Goal: Information Seeking & Learning: Learn about a topic

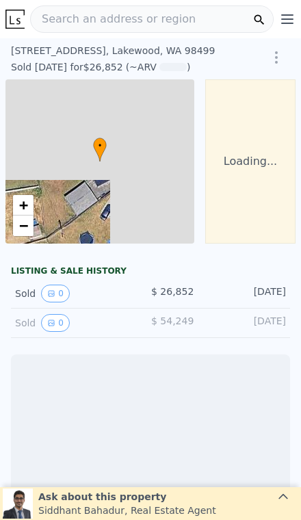
scroll to position [0, 98]
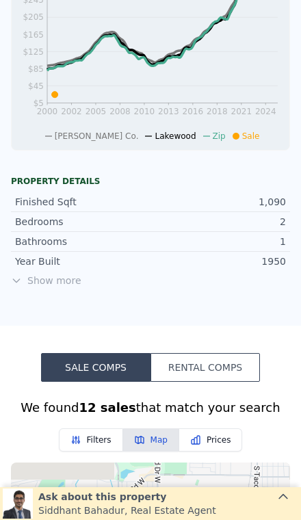
click at [38, 283] on span "Show more" at bounding box center [150, 280] width 279 height 14
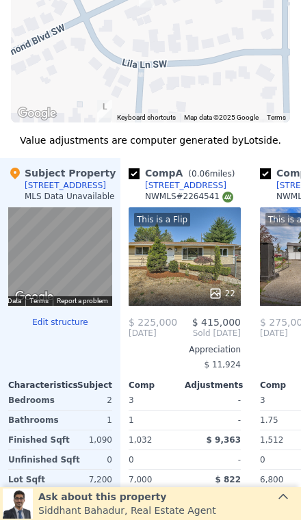
scroll to position [1368, 0]
click at [202, 249] on div "This is a Flip 22" at bounding box center [185, 256] width 112 height 98
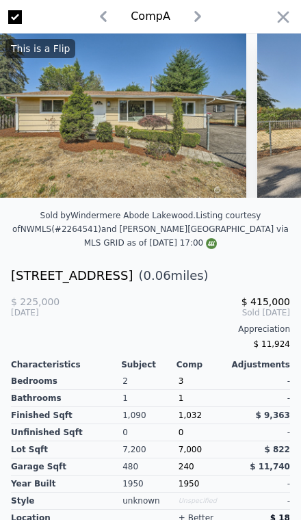
click at [274, 20] on icon "button" at bounding box center [282, 17] width 19 height 19
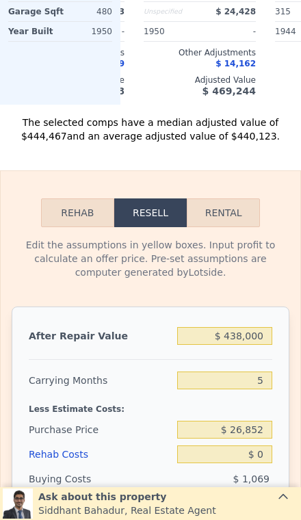
scroll to position [1861, 0]
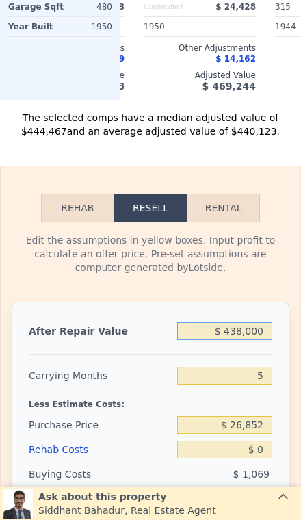
click at [270, 332] on input "$ 438,000" at bounding box center [224, 331] width 95 height 18
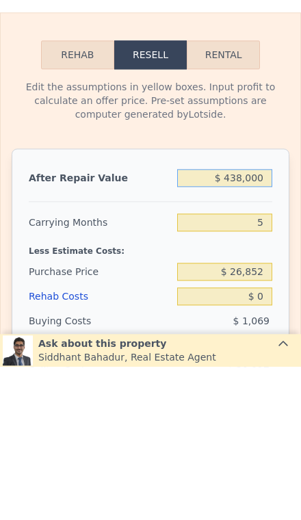
type input "$ 43,800"
type input "$ 9,028"
type input "$ 4,380"
type input "-$ 27,594"
type input "$ 438"
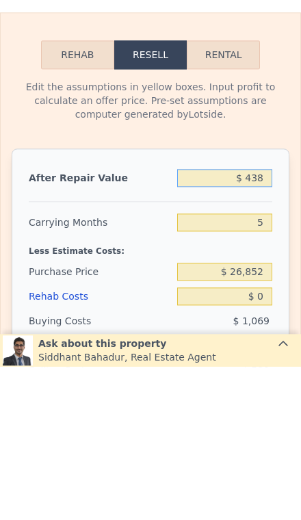
type input "-$ 31,255"
type input "$ 4"
type input "-$ 31,658"
type input "$ 42"
type input "-$ 31,623"
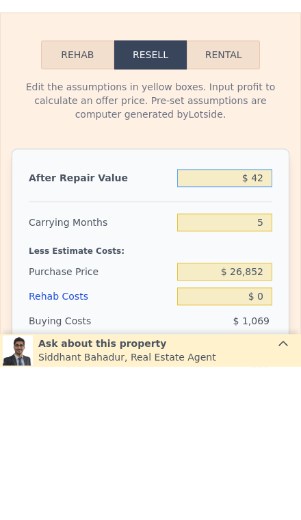
type input "$ 425"
type input "-$ 31,268"
type input "$ 4,250"
type input "-$ 27,713"
type input "$ 42,500"
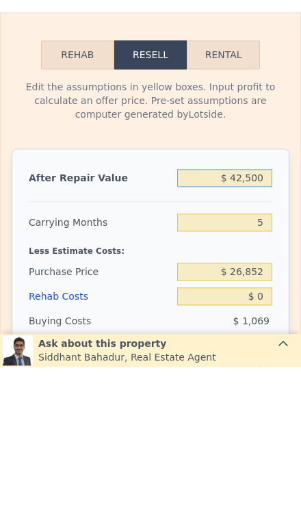
type input "$ 7,819"
type input "$ 425,000"
type input "$ 363,165"
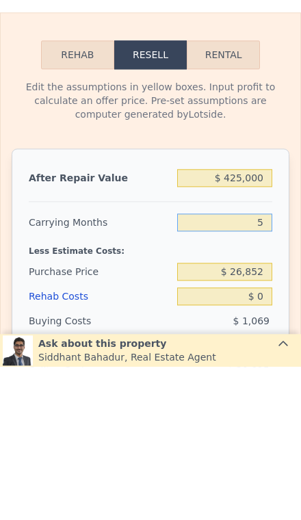
click at [266, 366] on input "5" at bounding box center [224, 375] width 95 height 18
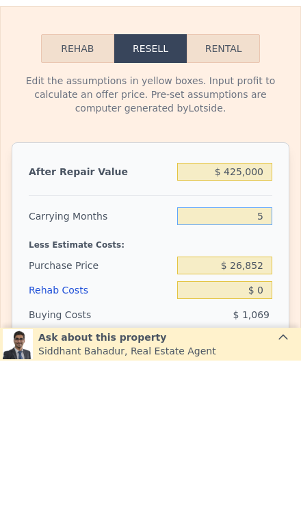
type input "53"
type input "$ 325,740"
type input "5"
type input "$ 363,165"
type input "3"
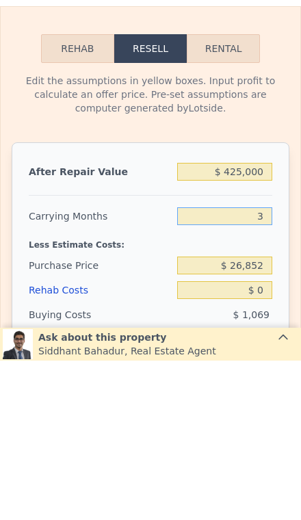
type input "$ 364,725"
type input "3"
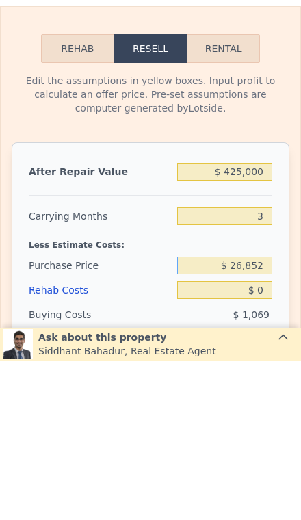
click at [267, 416] on input "$ 26,852" at bounding box center [224, 425] width 95 height 18
type input "$ 2"
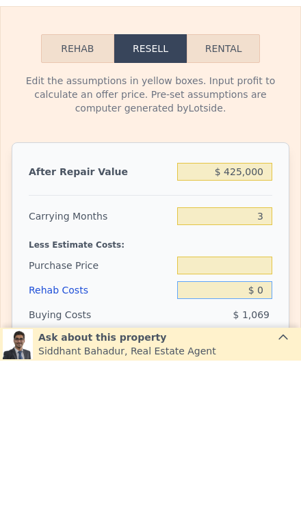
click at [270, 440] on input "$ 0" at bounding box center [224, 449] width 95 height 18
type input "$ 7"
type input "$ 26,852"
type input "$ 364,718"
type input "$ 70"
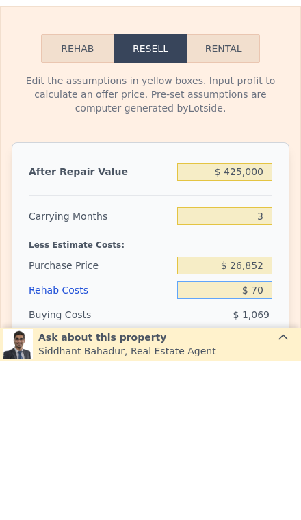
type input "$ 364,651"
type input "$ 700"
type input "$ 363,996"
type input "$ 7,000"
type input "$ 357,445"
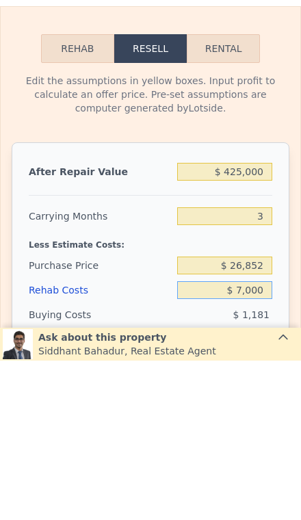
type input "$ 70,000"
type input "$ 291,925"
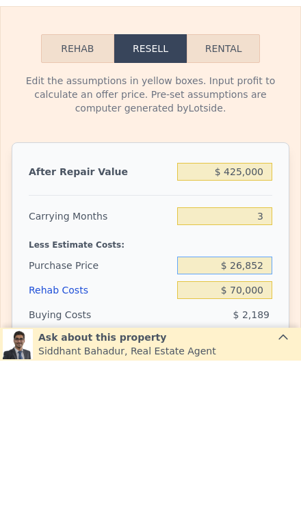
click at [269, 416] on input "$ 26,852" at bounding box center [224, 425] width 95 height 18
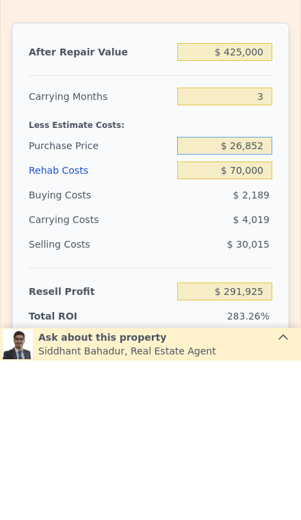
scroll to position [1980, 0]
type input "$ 2"
type input "$ 320,000"
type input "-$ 13,925"
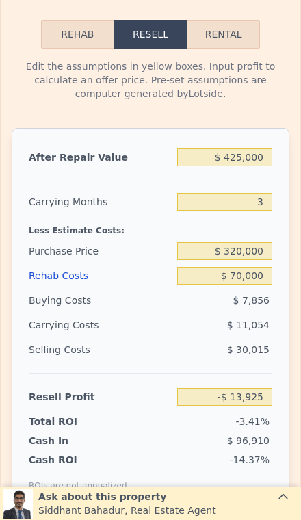
scroll to position [2035, 0]
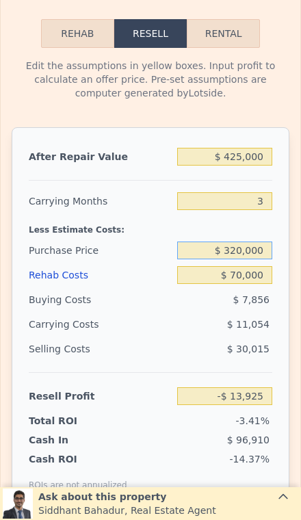
click at [267, 256] on input "$ 320,000" at bounding box center [224, 250] width 95 height 18
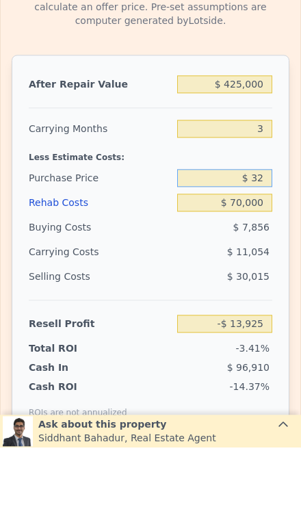
type input "$ 3"
type input "$ 275,000"
type input "$ 33,025"
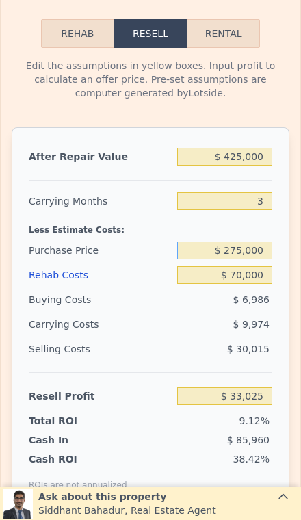
click at [267, 257] on input "$ 275,000" at bounding box center [224, 250] width 95 height 18
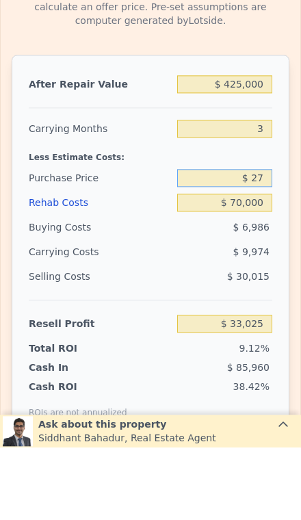
type input "$ 2"
type input "$ 260,000"
type input "$ 48,675"
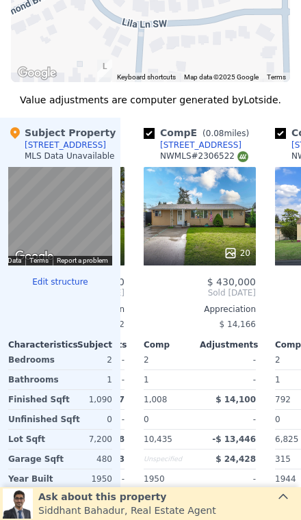
scroll to position [1409, 0]
click at [224, 213] on div "20" at bounding box center [200, 216] width 112 height 98
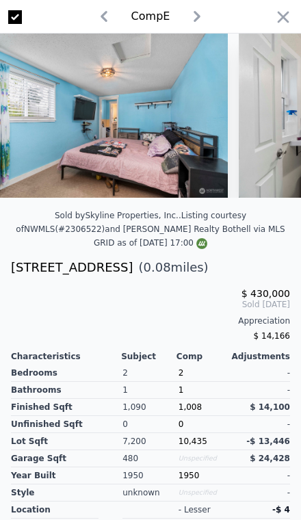
scroll to position [0, 1820]
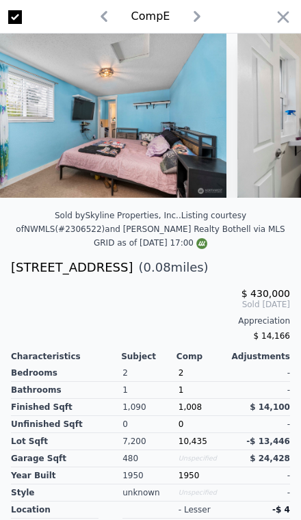
click at [278, 24] on icon "button" at bounding box center [282, 17] width 19 height 19
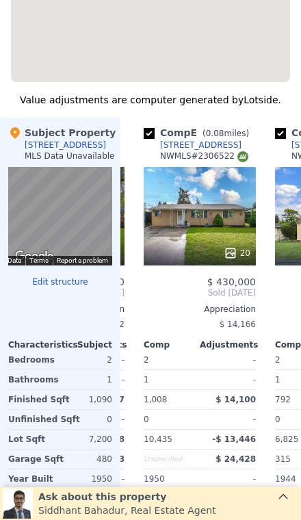
type input "$ 438,000"
type input "5"
type input "$ 0"
type input "$ 375,241"
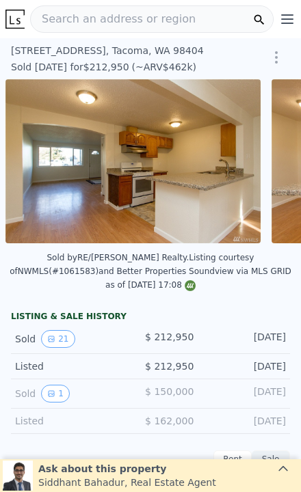
scroll to position [0, 2079]
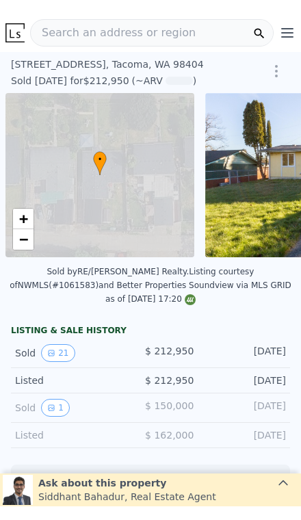
scroll to position [0, 5]
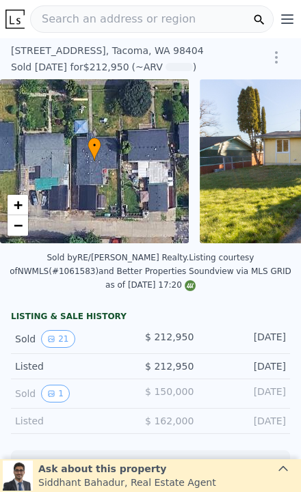
click at [160, 20] on span "Search an address or region" at bounding box center [113, 19] width 165 height 16
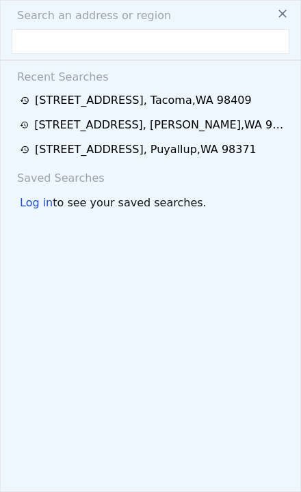
click at [98, 36] on input "text" at bounding box center [151, 41] width 278 height 25
type input "14456 18th ave sw Burien wa 98166"
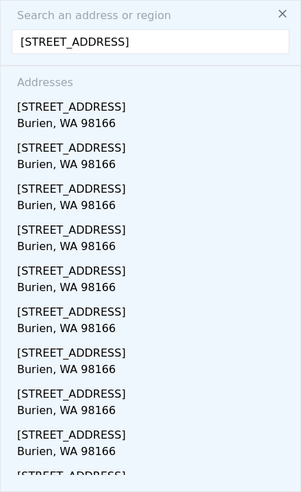
click at [208, 113] on div "[STREET_ADDRESS]" at bounding box center [153, 105] width 272 height 22
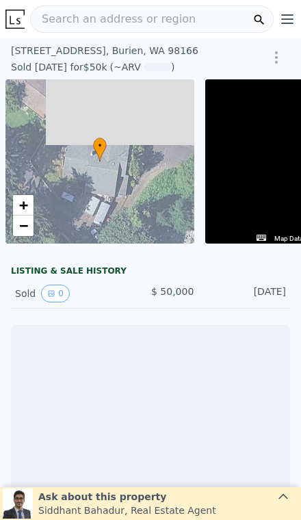
scroll to position [0, 98]
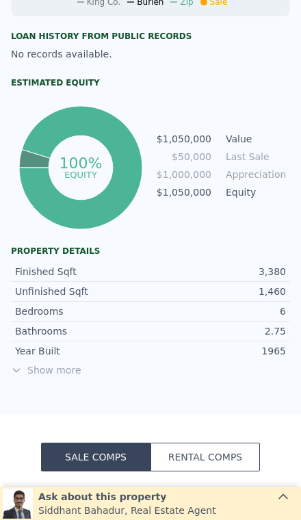
click at [48, 375] on span "Show more" at bounding box center [150, 370] width 279 height 14
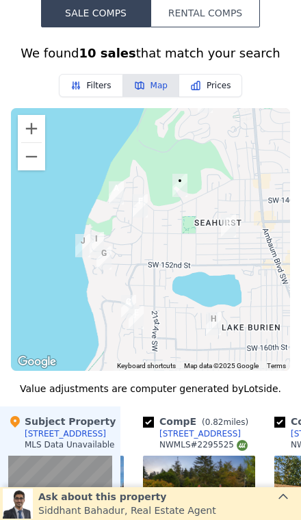
scroll to position [1273, 0]
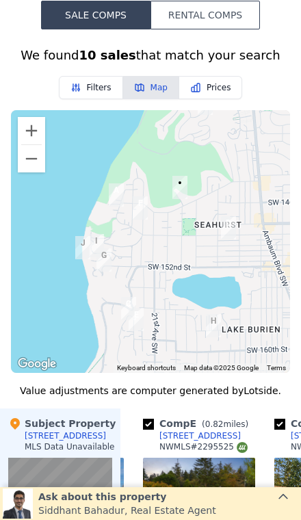
click at [37, 164] on button "Zoom out" at bounding box center [31, 158] width 27 height 27
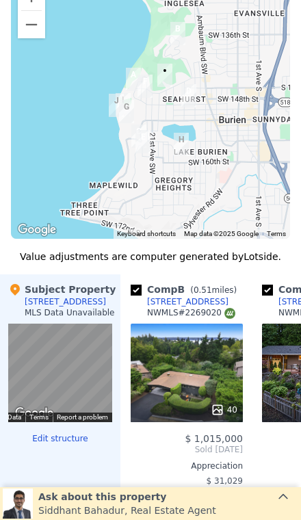
scroll to position [0, 130]
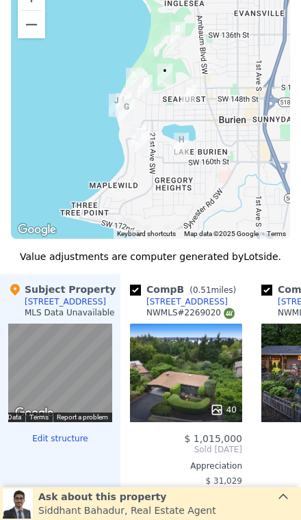
click at [208, 361] on div "40" at bounding box center [186, 372] width 112 height 98
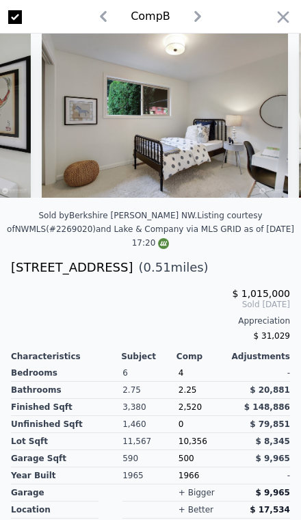
scroll to position [0, 4980]
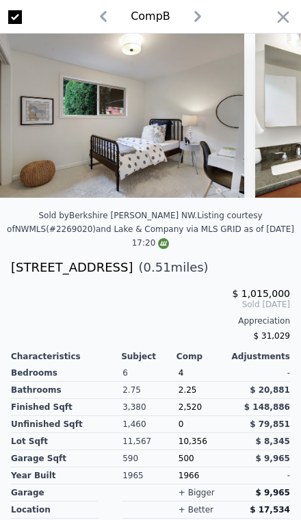
click at [289, 17] on icon "button" at bounding box center [282, 17] width 19 height 19
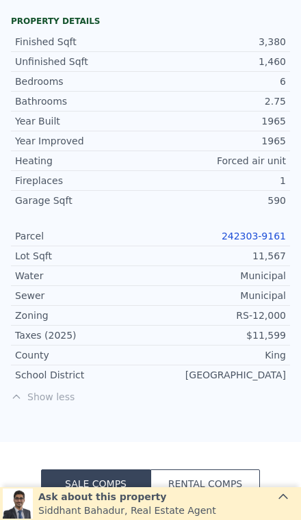
scroll to position [802, 0]
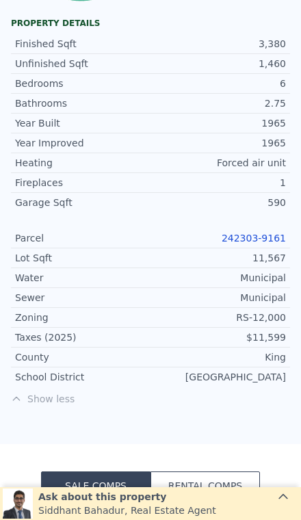
click at [254, 241] on link "242303-9161" at bounding box center [253, 237] width 64 height 11
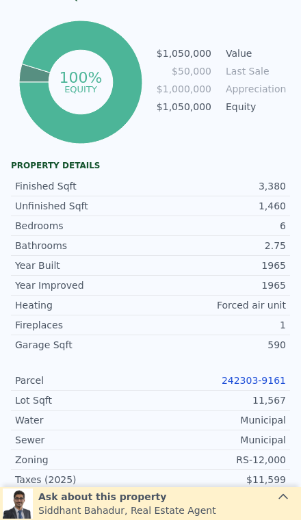
scroll to position [660, 0]
click at [254, 381] on link "242303-9161" at bounding box center [253, 380] width 64 height 11
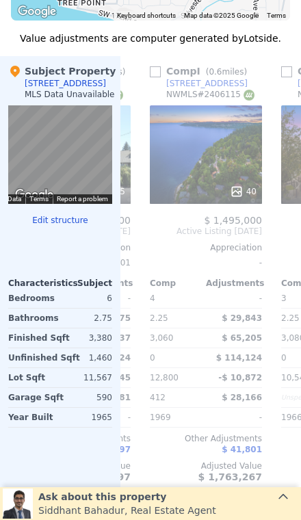
scroll to position [1640, 0]
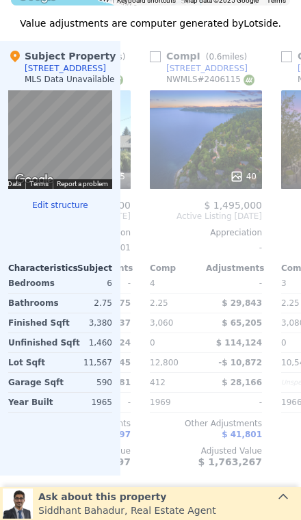
click at [205, 140] on div "40" at bounding box center [206, 139] width 112 height 98
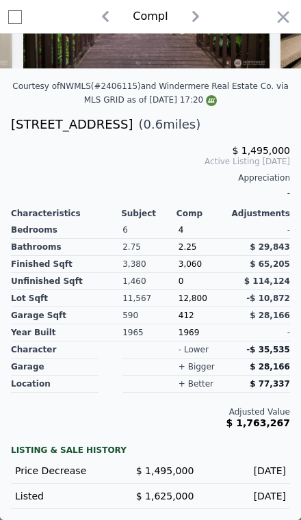
click at [284, 11] on icon "button" at bounding box center [282, 17] width 19 height 19
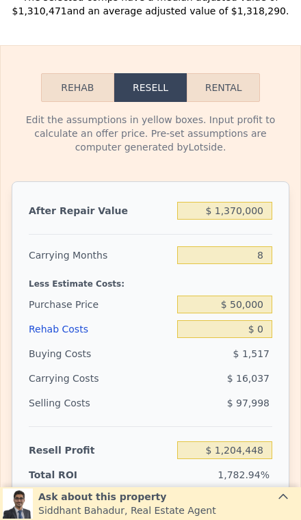
scroll to position [2166, 0]
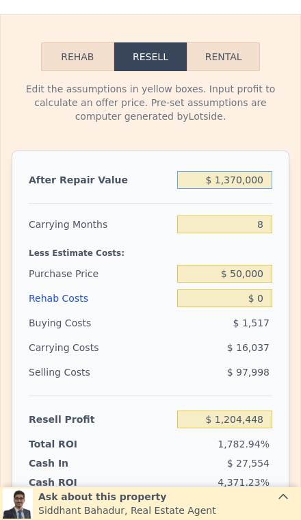
click at [262, 187] on input "$ 1,370,000" at bounding box center [224, 180] width 95 height 18
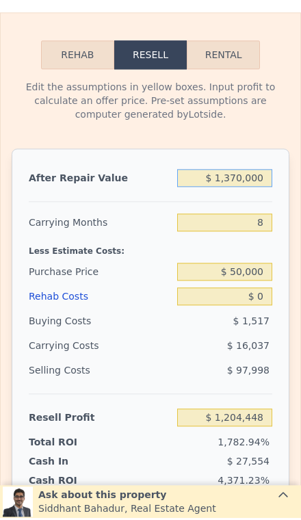
type input "$ 137,000"
type input "$ 62,439"
type input "$ 13,700"
type input "-$ 51,764"
type input "$ 1,370"
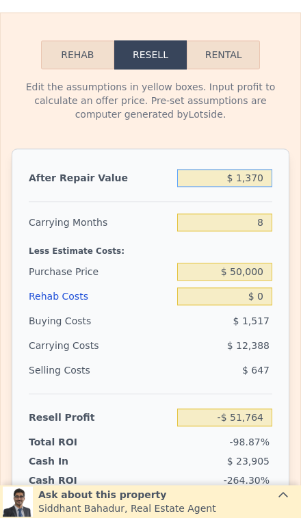
type input "-$ 63,182"
type input "$ 13"
type input "-$ 64,438"
type input "$ 1"
type input "-$ 64,450"
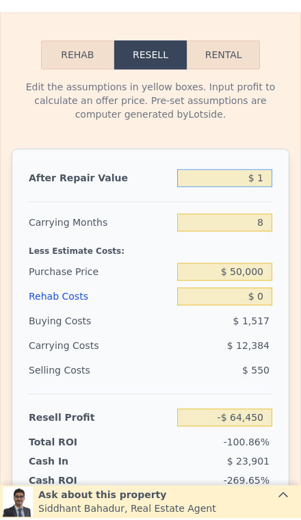
type input "$ 11"
type input "-$ 64,440"
type input "$ 115"
type input "-$ 64,344"
type input "$ 1,150"
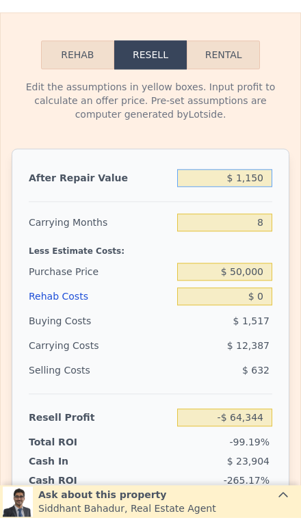
type input "-$ 63,386"
type input "$ 11,500"
type input "-$ 53,801"
type input "$ 115,000"
type input "$ 42,062"
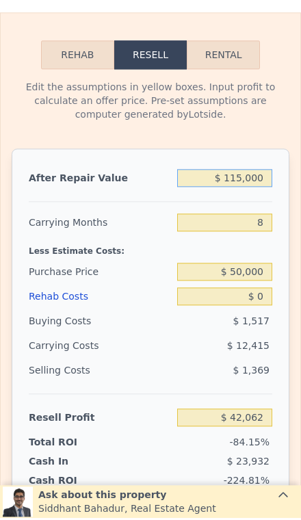
type input "$ 1,150,000"
type input "$ 1,000,682"
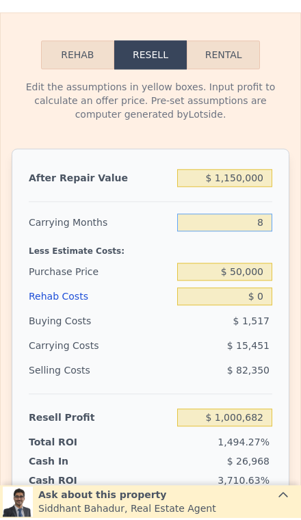
click at [270, 226] on input "8" at bounding box center [224, 224] width 95 height 18
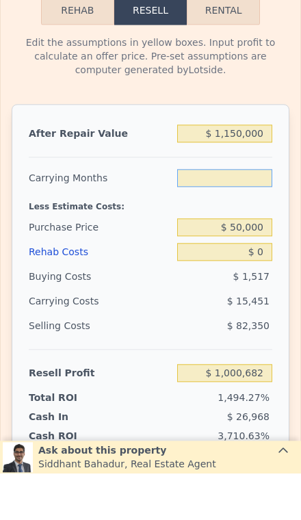
type input "3"
type input "$ 1,010,339"
type input "3"
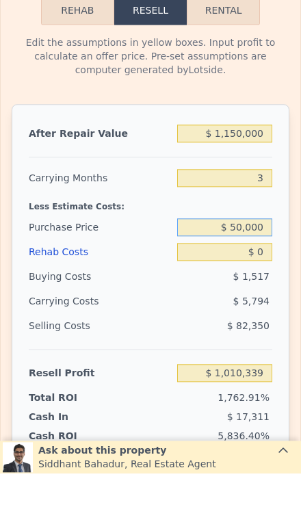
click at [265, 261] on div "$ 50,000" at bounding box center [224, 273] width 95 height 25
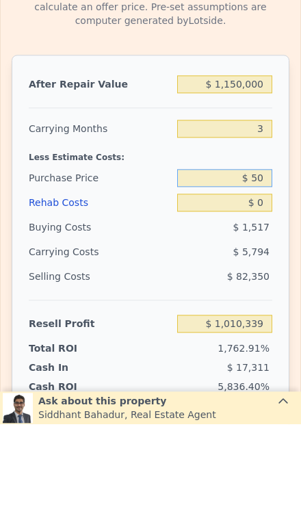
type input "$ 5"
type input "$ 800,000"
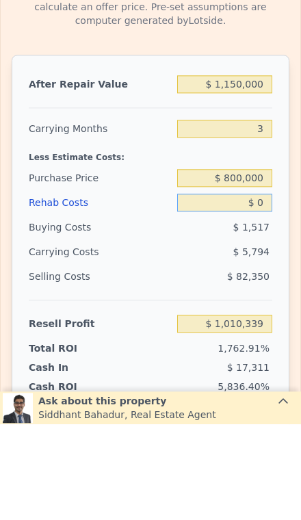
click at [271, 289] on input "$ 0" at bounding box center [224, 298] width 95 height 18
type input "$ 227,842"
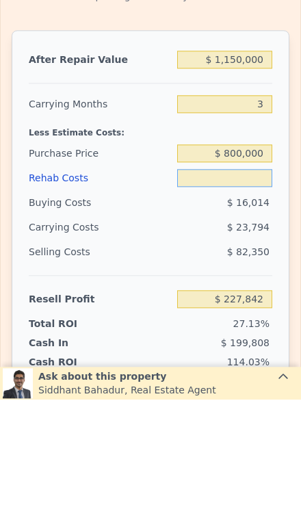
type input "$ 1"
type input "$ 227,841"
type input "$ 12"
type input "$ 227,830"
type input "$ 120"
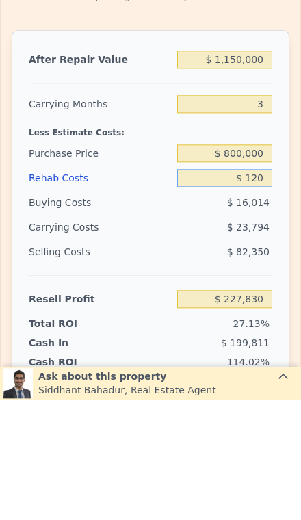
type input "$ 227,717"
type input "$ 1,200"
type input "$ 226,593"
type input "$ 12,000"
type input "$ 215,362"
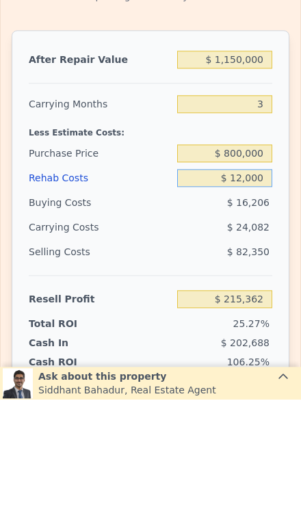
type input "$ 120,000"
type input "$ 103,042"
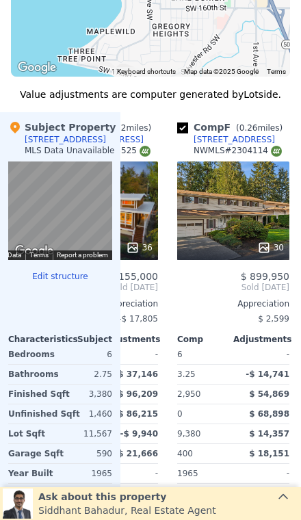
scroll to position [1571, 0]
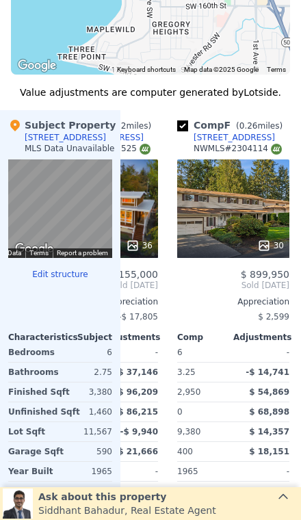
click at [243, 207] on div "30" at bounding box center [233, 208] width 112 height 98
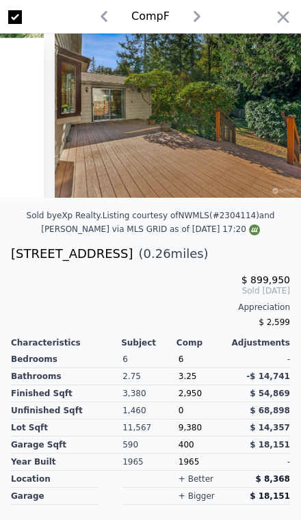
scroll to position [0, 7127]
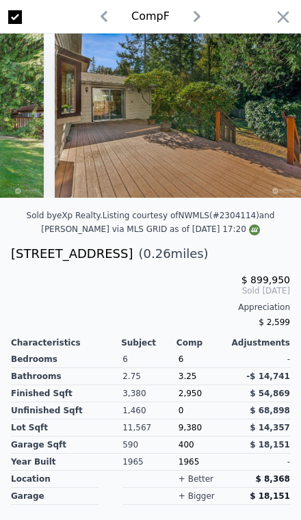
click at [288, 18] on icon "button" at bounding box center [282, 17] width 19 height 19
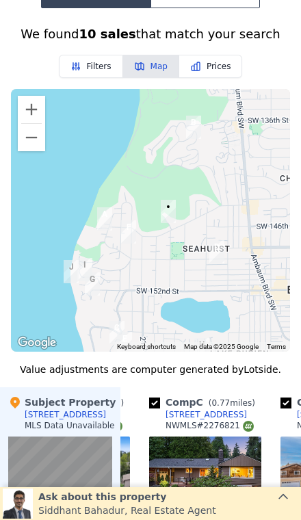
scroll to position [1257, 0]
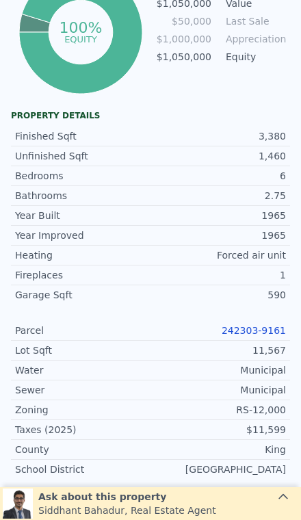
click at [264, 336] on link "242303-9161" at bounding box center [253, 330] width 64 height 11
click at [265, 332] on link "242303-9161" at bounding box center [253, 330] width 64 height 11
click at [266, 334] on link "242303-9161" at bounding box center [253, 330] width 64 height 11
click at [252, 326] on link "242303-9161" at bounding box center [253, 330] width 64 height 11
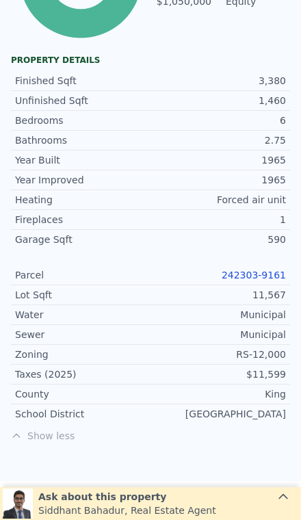
click at [266, 279] on link "242303-9161" at bounding box center [253, 274] width 64 height 11
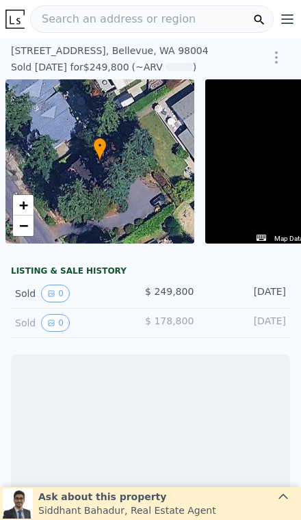
scroll to position [0, 98]
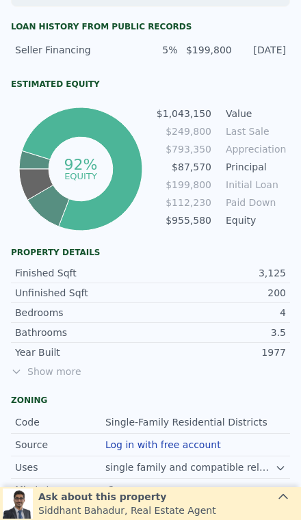
click at [34, 364] on span "Show more" at bounding box center [150, 371] width 279 height 14
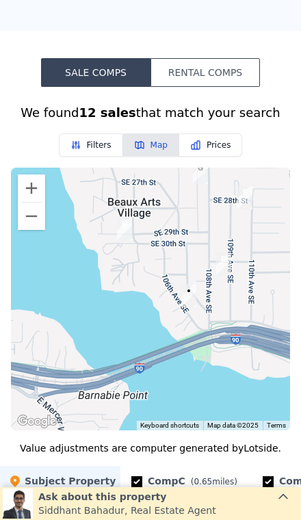
scroll to position [1390, 0]
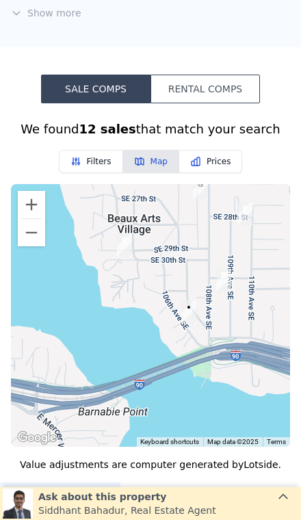
click at [27, 233] on button "Zoom out" at bounding box center [31, 232] width 27 height 27
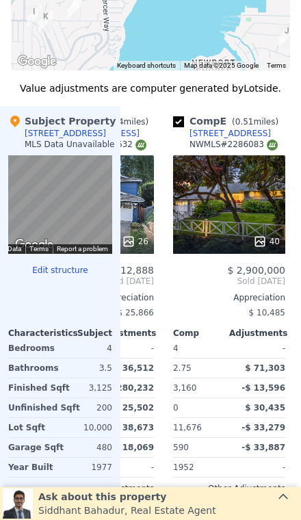
scroll to position [1766, 0]
click at [250, 211] on div "40" at bounding box center [229, 204] width 112 height 98
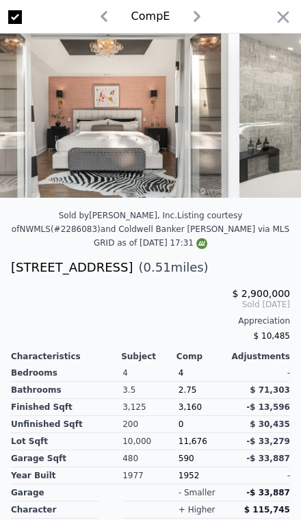
scroll to position [0, 1932]
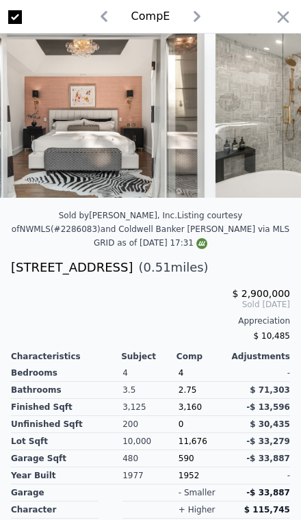
click at [276, 18] on icon "button" at bounding box center [282, 17] width 19 height 19
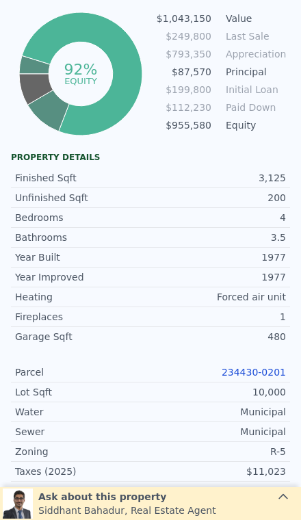
scroll to position [712, 0]
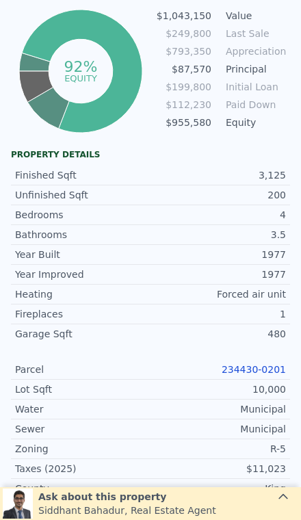
click at [255, 375] on link "234430-0201" at bounding box center [253, 369] width 64 height 11
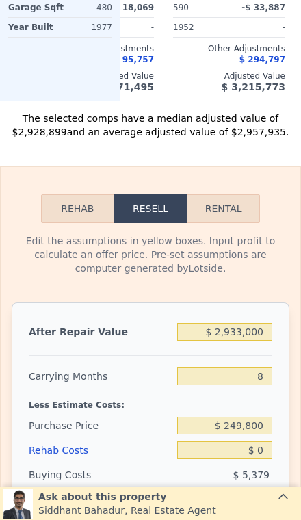
scroll to position [2207, 0]
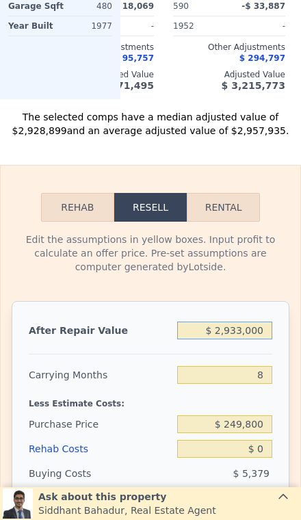
click at [263, 327] on input "$ 2,933,000" at bounding box center [224, 330] width 95 height 18
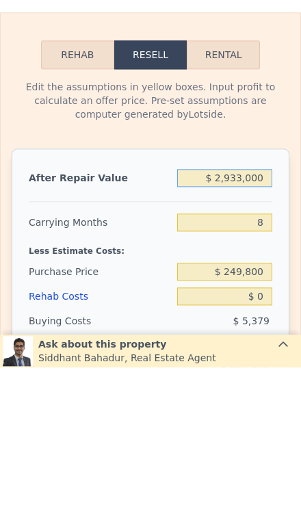
type input "$ 293,300"
type input "-$ 13,109"
type input "$ 29,330"
type input "-$ 253,717"
type input "$ 2,933"
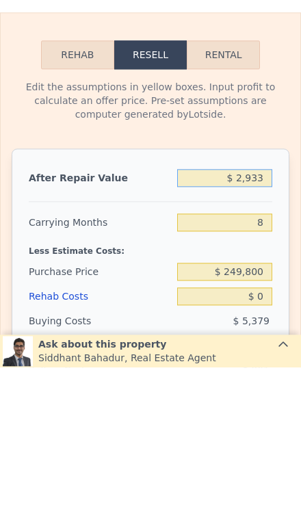
type input "-$ 277,778"
type input "$ 293"
type input "-$ 280,185"
type input "$ 2"
type input "-$ 280,450"
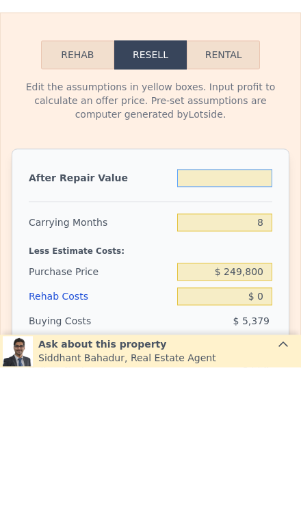
type input "$ 3"
type input "-$ 280,449"
type input "$ 30"
type input "-$ 280,425"
type input "$ 300"
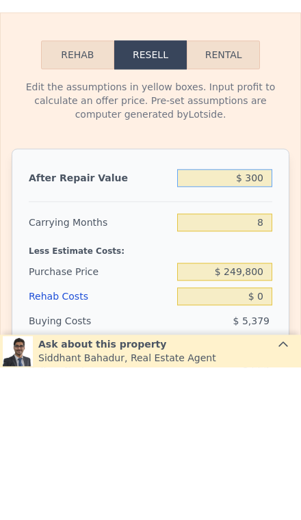
type input "-$ 280,180"
type input "$ 3,000"
type input "-$ 277,718"
type input "$ 30,000"
type input "-$ 253,107"
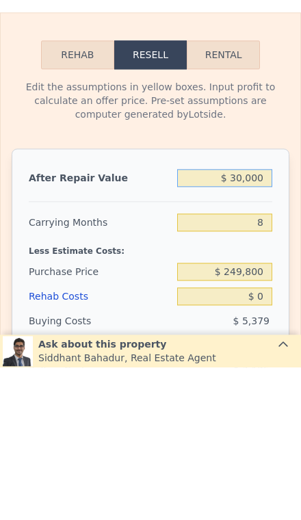
type input "$ 300,000"
type input "-$ 7,001"
type input "$ 3,000,000"
type input "$ 2,454,058"
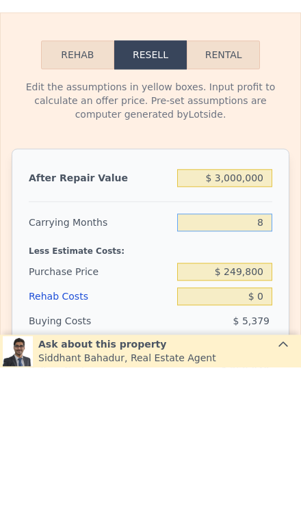
click at [269, 366] on input "8" at bounding box center [224, 375] width 95 height 18
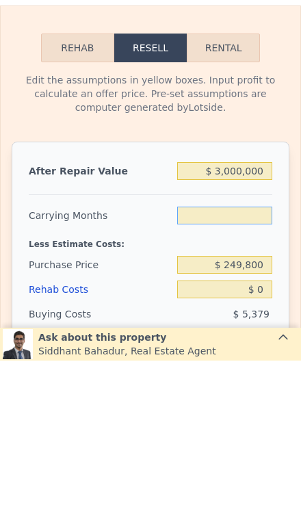
type input "3"
type input "$ 2,474,510"
type input "3"
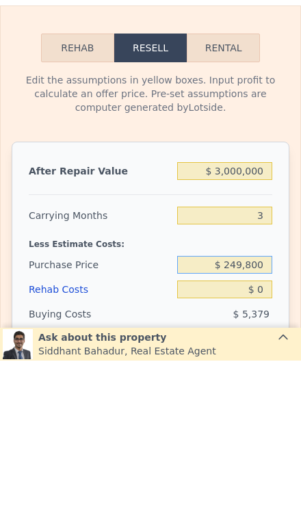
click at [267, 415] on input "$ 249,800" at bounding box center [224, 424] width 95 height 18
type input "$ 2,000,000"
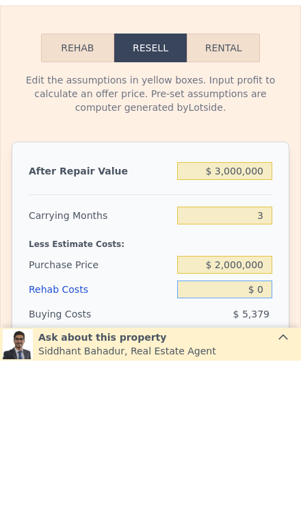
click at [269, 440] on input "$ 0" at bounding box center [224, 449] width 95 height 18
type input "$ 648,473"
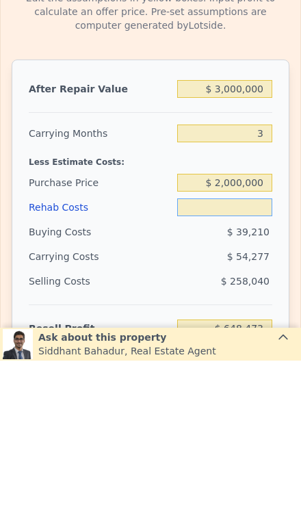
scroll to position [2294, 0]
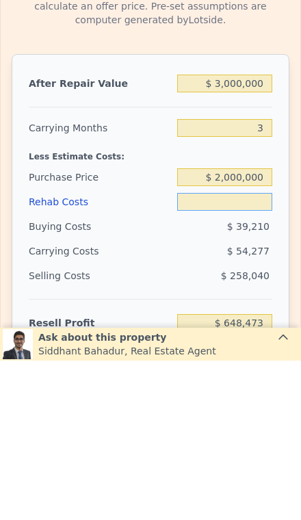
type input "$ 1"
type input "$ 648,472"
type input "$ 15"
type input "$ 648,458"
type input "$ 150"
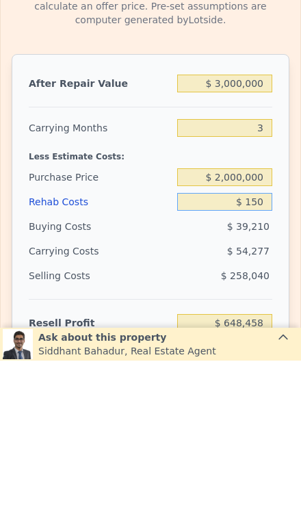
type input "$ 648,318"
type input "$ 1,500"
type input "$ 646,913"
type input "$ 15,000"
type input "$ 632,873"
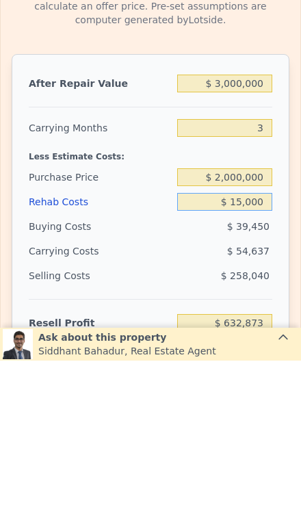
type input "$ 150,000"
type input "$ 492,473"
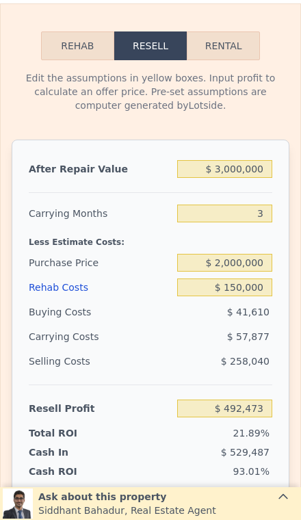
scroll to position [2370, 0]
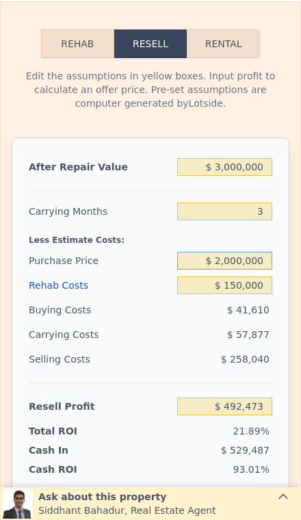
click at [250, 269] on input "$ 2,000,000" at bounding box center [224, 261] width 95 height 18
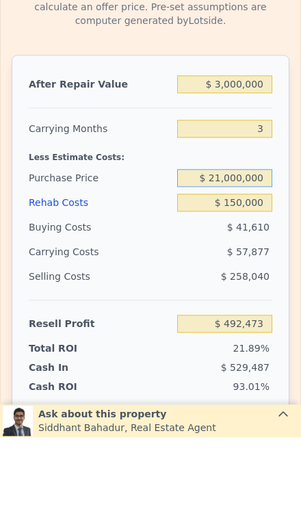
type input "$ 2,100,000"
type input "$ 388,140"
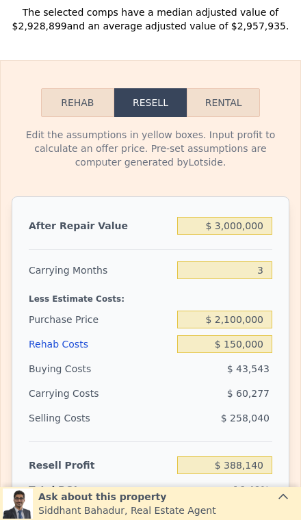
scroll to position [2311, 0]
click at [256, 325] on input "$ 2,100,000" at bounding box center [224, 319] width 95 height 18
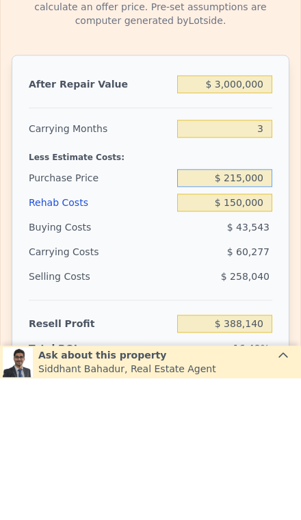
type input "$ 2,150,000"
type input "$ 2,933,000"
type input "8"
type input "$ 2,100,000"
type input "$ 0"
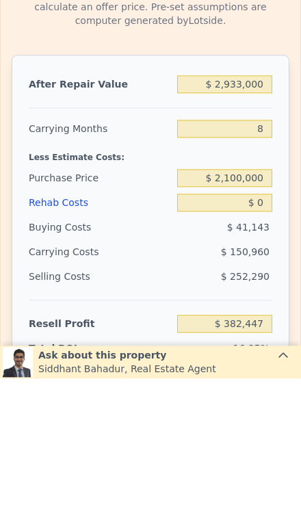
type input "$ 388,607"
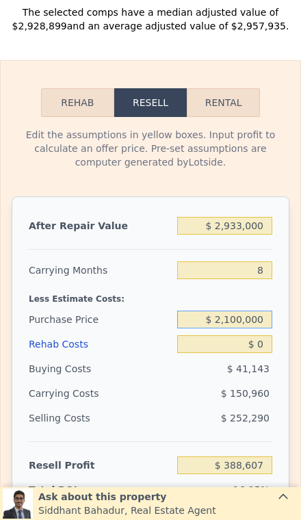
click at [261, 316] on input "$ 2,100,000" at bounding box center [224, 319] width 95 height 18
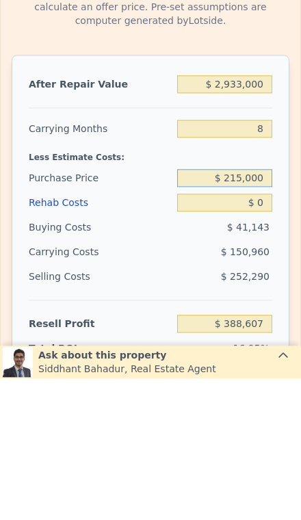
type input "$ 2,150,000"
type input "$ 334,440"
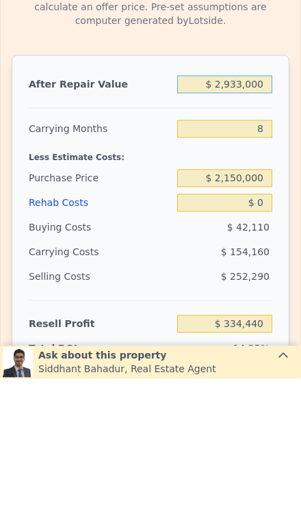
click at [262, 222] on input "$ 2,933,000" at bounding box center [224, 226] width 95 height 18
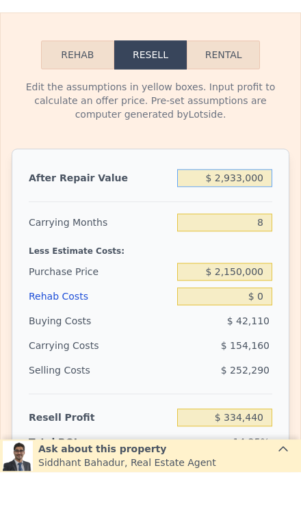
type input "$ 293,300"
type input "-$ 2,071,656"
type input "$ 29,330"
type input "-$ 2,312,264"
type input "$ 2,933"
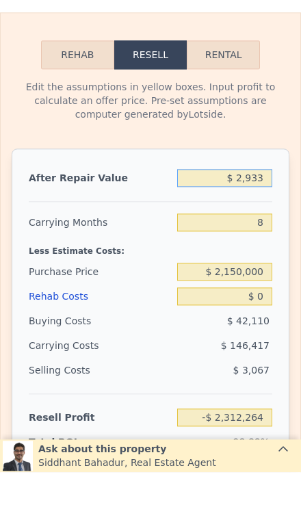
type input "-$ 2,336,325"
type input "$ 293"
type input "-$ 2,338,732"
type input "$ 29"
type input "-$ 2,338,973"
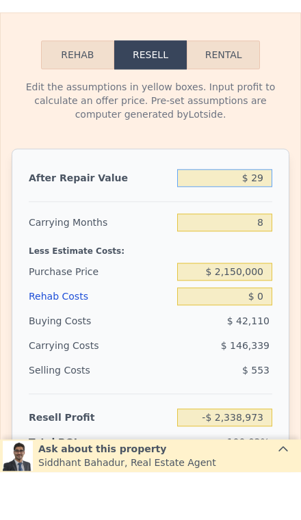
type input "$ 2"
type input "-$ 2,338,997"
type input "$ 3"
type input "-$ 2,338,996"
type input "$ 30"
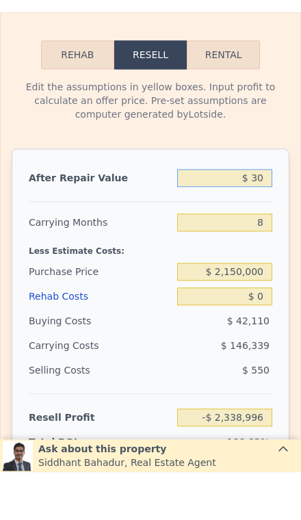
type input "-$ 2,338,972"
type input "$ 300"
type input "-$ 2,338,727"
type input "$ 3,000"
type input "-$ 2,336,265"
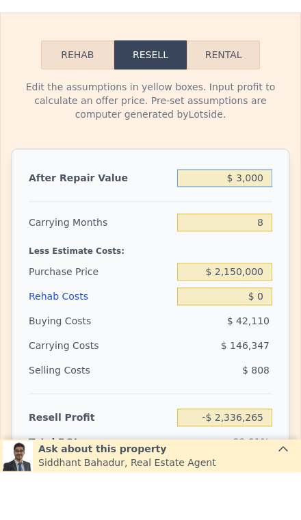
type input "$ 30,000"
type input "-$ 2,311,654"
type input "$ 300,000"
type input "-$ 2,065,548"
type input "$ 3,000,000"
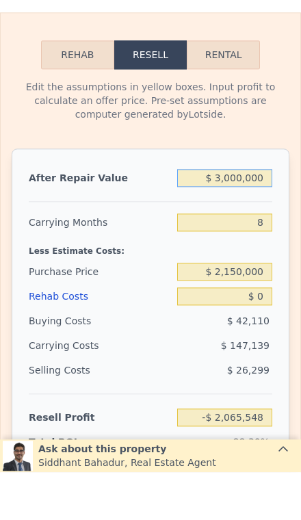
type input "$ 395,511"
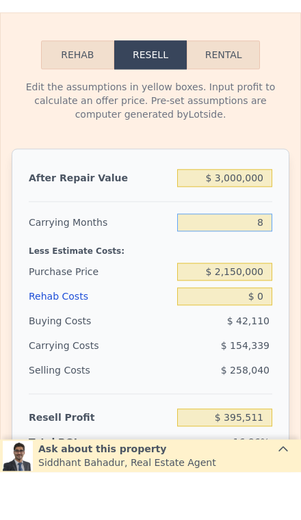
click at [268, 267] on input "8" at bounding box center [224, 270] width 95 height 18
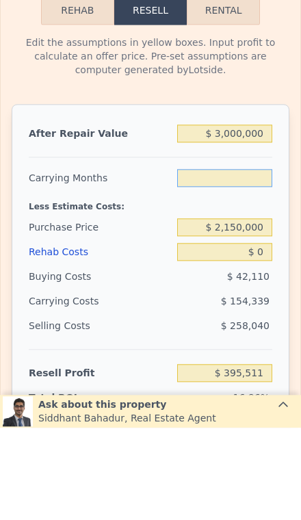
type input "3"
type input "$ 491,973"
type input "3"
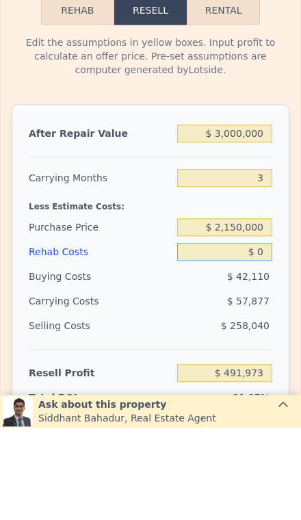
click at [267, 345] on input "$ 0" at bounding box center [224, 344] width 95 height 18
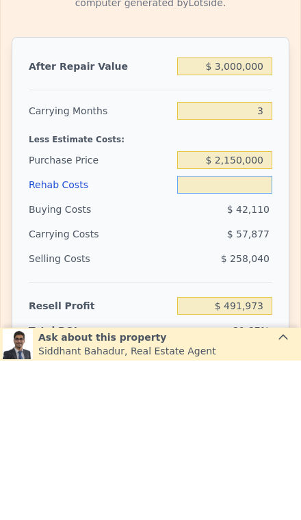
type input "$ 1"
type input "$ 491,972"
type input "$ 15"
type input "$ 491,958"
type input "$ 150"
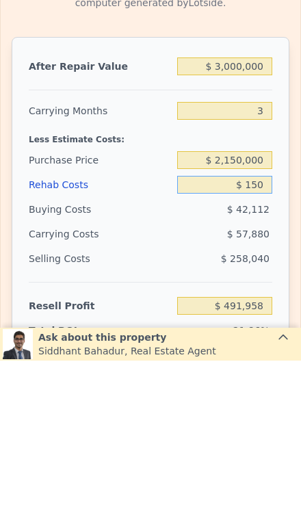
type input "$ 491,818"
type input "$ 1,500"
type input "$ 490,413"
type input "$ 15,000"
type input "$ 476,373"
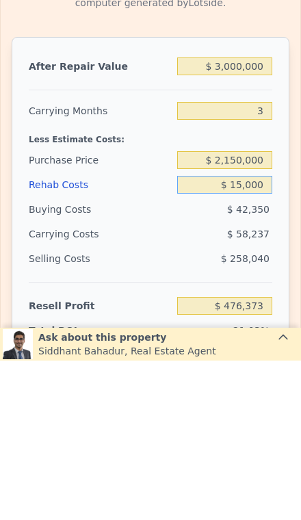
type input "$ 150,000"
type input "$ 335,973"
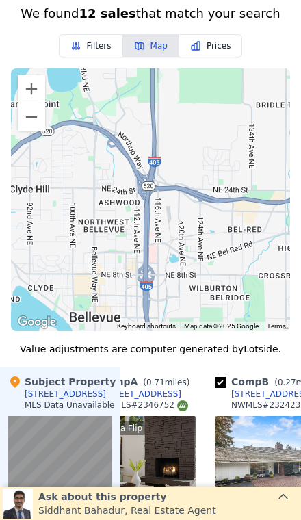
scroll to position [1499, 0]
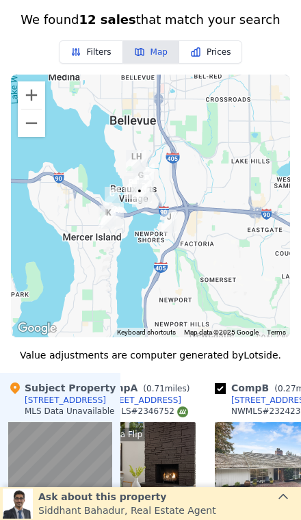
click at [37, 100] on button "Zoom in" at bounding box center [31, 94] width 27 height 27
click at [36, 100] on button "Zoom in" at bounding box center [31, 94] width 27 height 27
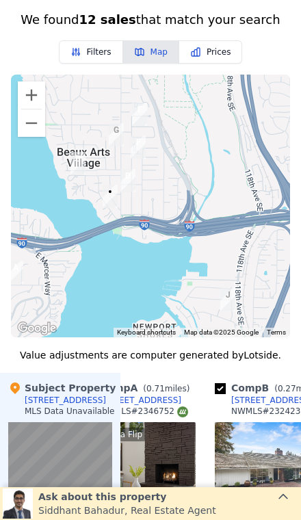
click at [31, 101] on button "Zoom in" at bounding box center [31, 94] width 27 height 27
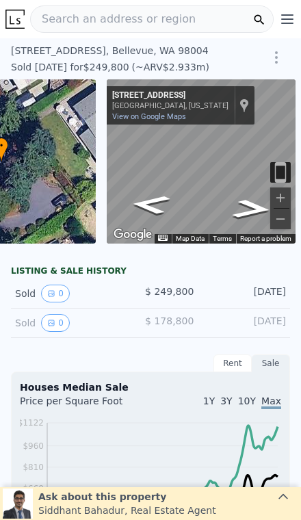
scroll to position [0, 0]
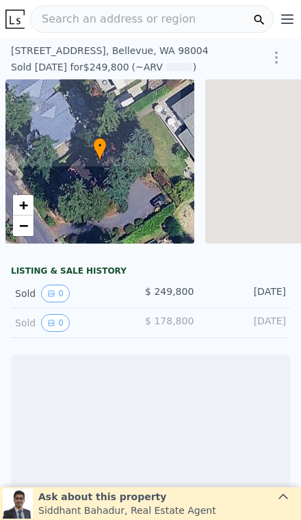
scroll to position [0, 98]
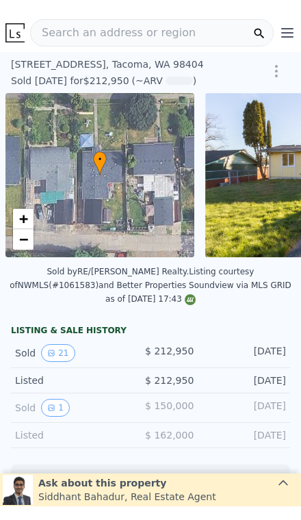
scroll to position [0, 5]
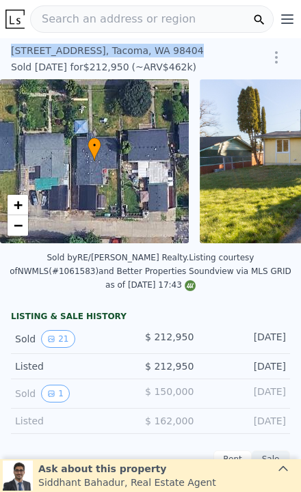
click at [184, 28] on div "Search an address or region" at bounding box center [151, 18] width 243 height 27
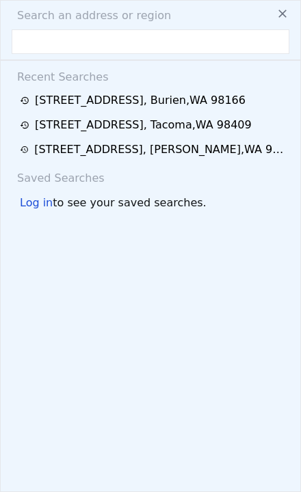
click at [84, 40] on input "text" at bounding box center [151, 41] width 278 height 25
type input "[STREET_ADDRESS]"
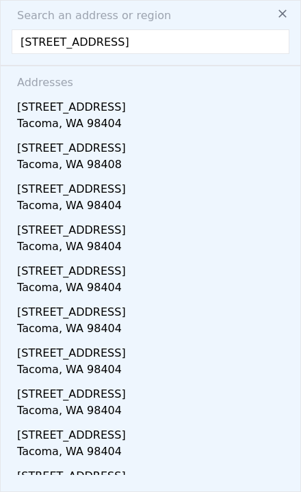
click at [235, 112] on div "[STREET_ADDRESS]" at bounding box center [153, 105] width 272 height 22
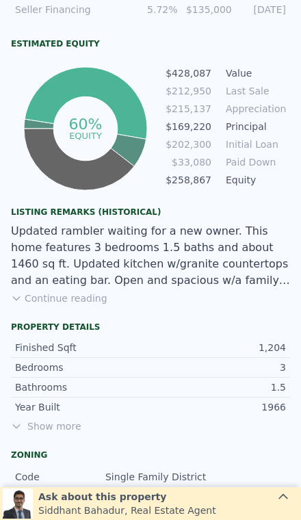
click at [46, 291] on button "Continue reading" at bounding box center [59, 298] width 96 height 14
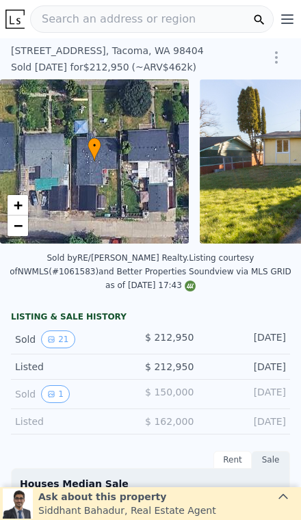
click at [77, 24] on span "Search an address or region" at bounding box center [113, 19] width 165 height 16
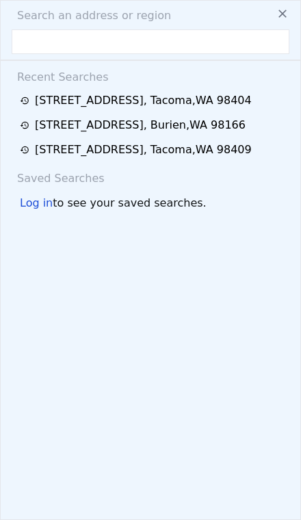
click at [39, 49] on input "text" at bounding box center [151, 41] width 278 height 25
type input ""9125 5th Ave NE, Seattle, WA 98115 ""
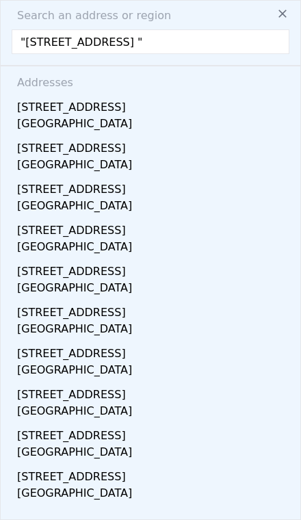
click at [53, 110] on div "9125 5th Ave NE" at bounding box center [153, 105] width 272 height 22
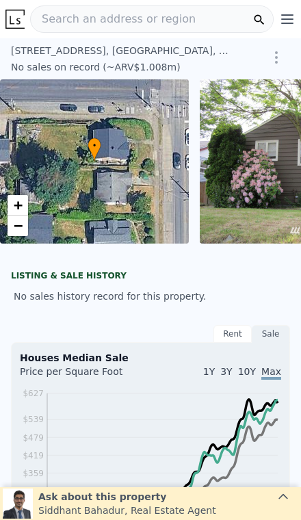
click at [87, 23] on span "Search an address or region" at bounding box center [113, 19] width 165 height 16
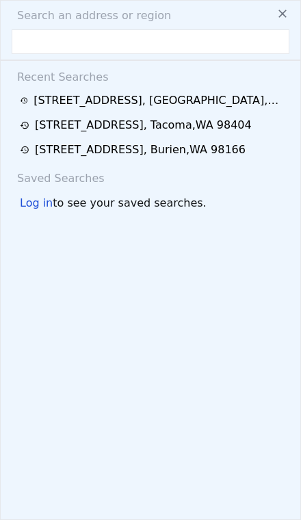
click at [62, 21] on span "Search an address or region" at bounding box center [88, 16] width 165 height 16
click at [49, 40] on input "text" at bounding box center [151, 41] width 278 height 25
click at [46, 44] on input "text" at bounding box center [151, 41] width 278 height 25
paste input "5525 25th ave ne, Seattle"
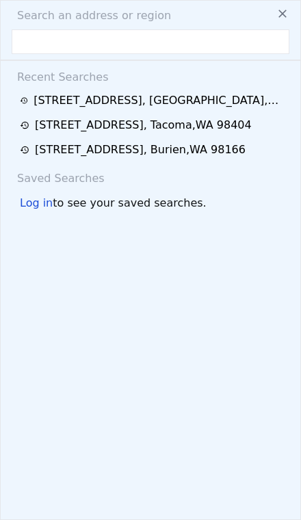
type input "5525 25th ave ne, Seattle"
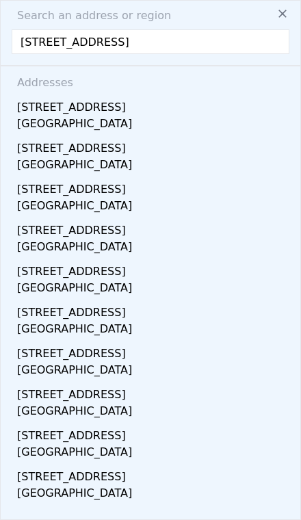
click at [42, 107] on div "5525 25th Ave NE" at bounding box center [153, 105] width 272 height 22
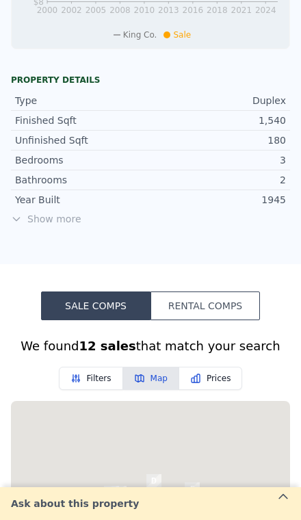
scroll to position [574, 0]
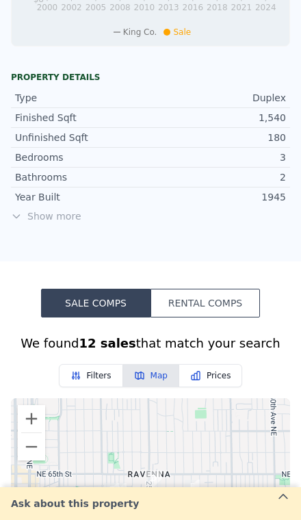
click at [64, 219] on span "Show more" at bounding box center [150, 216] width 279 height 14
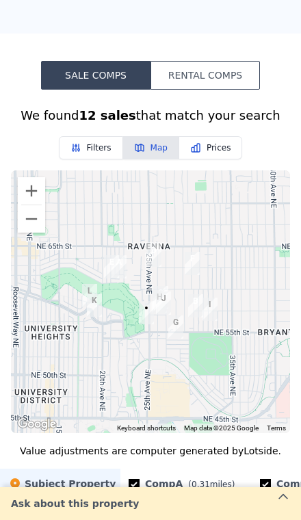
scroll to position [1038, 0]
click at [33, 196] on button "Zoom in" at bounding box center [31, 190] width 27 height 27
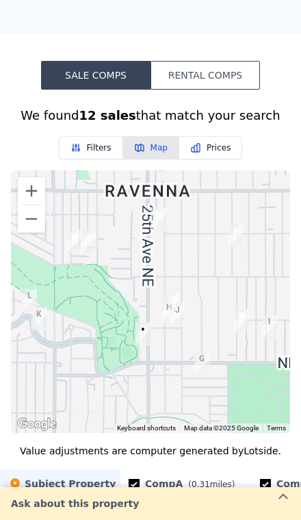
click at [27, 200] on button "Zoom in" at bounding box center [31, 190] width 27 height 27
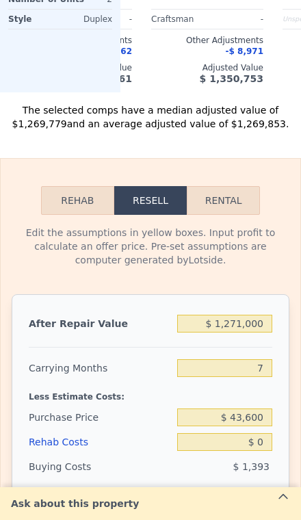
scroll to position [1867, 0]
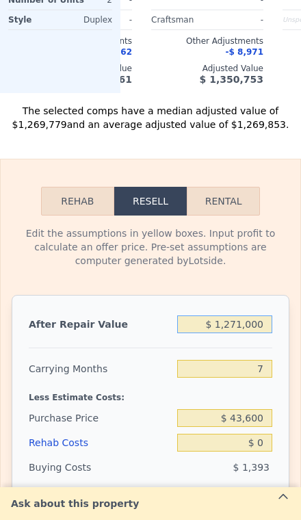
click at [269, 316] on input "$ 1,271,000" at bounding box center [224, 324] width 95 height 18
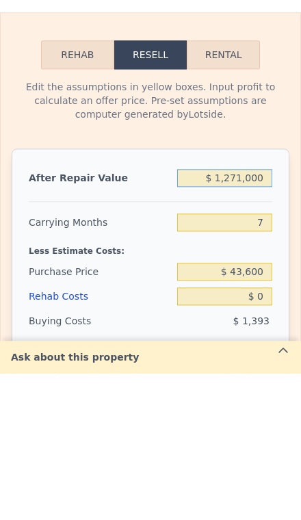
click at [254, 315] on input "$ 1,271,000" at bounding box center [224, 324] width 95 height 18
type input "$ 127,000"
type input "$ 63,999"
type input "$ 12,000"
type input "-$ 42,553"
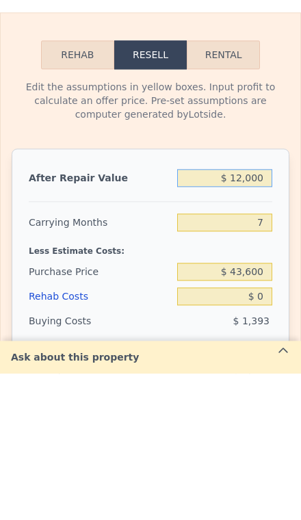
type input "$ 1,000"
type input "-$ 52,744"
type input "$ 13,000"
type input "-$ 41,625"
type input "$ 130,000"
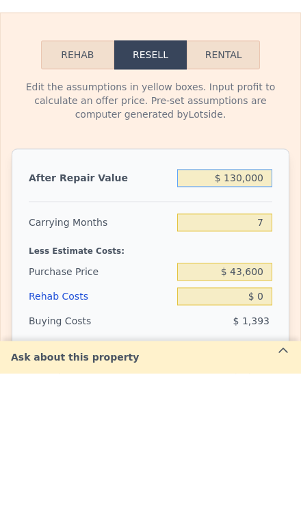
type input "$ 66,779"
type input "$ 1,300,000"
type input "$ 1,150,827"
type input "$ 13,000,000"
type input "$ 11,991,306"
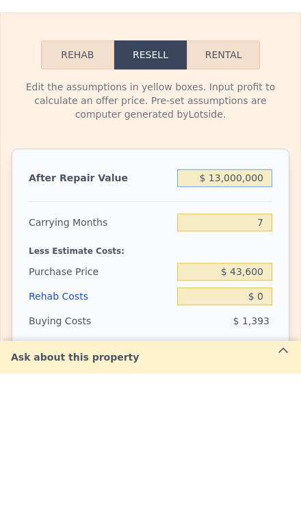
type input "$ 1,300,000"
type input "$ 1,150,827"
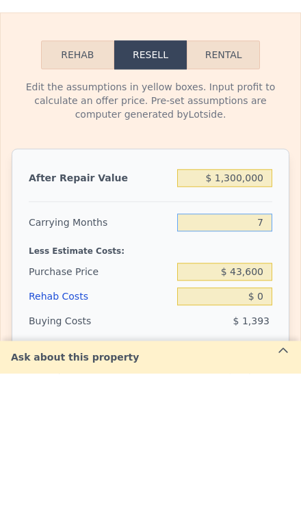
click at [267, 360] on input "7" at bounding box center [224, 369] width 95 height 18
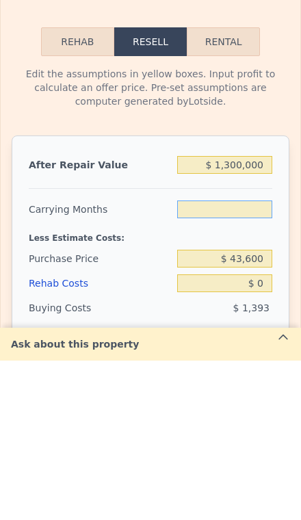
type input "6"
type input "$ 1,152,421"
type input "6"
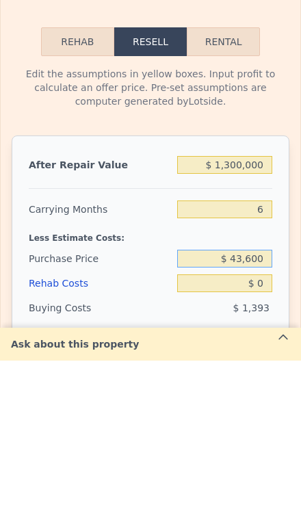
click at [267, 409] on input "$ 43,600" at bounding box center [224, 418] width 95 height 18
type input "$ 4"
click at [272, 301] on div "After Repair Value $ 1,300,000 Carrying Months 6 Less Estimate Costs: Purchase …" at bounding box center [151, 485] width 278 height 380
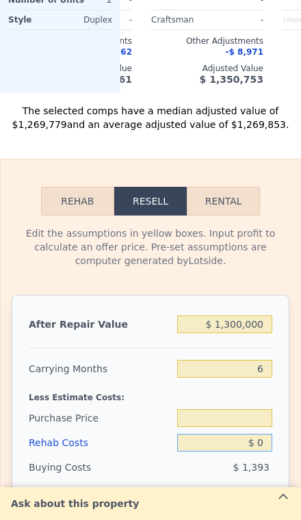
click at [261, 438] on input "$ 0" at bounding box center [224, 442] width 95 height 18
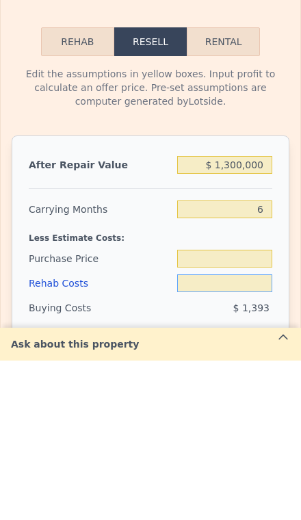
type input "$ 8"
type input "$ 43,600"
type input "$ 1,152,413"
type input "$ 80"
type input "$ 1,152,334"
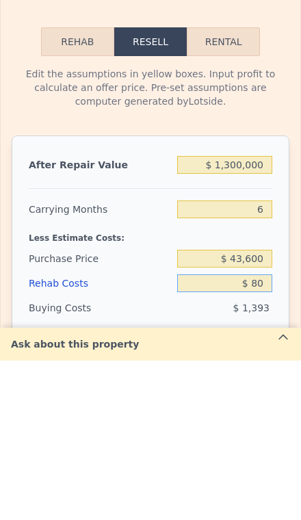
type input "$ 800"
type input "$ 1,151,572"
type input "$ 8,000"
type input "$ 1,143,909"
type input "$ 80,000"
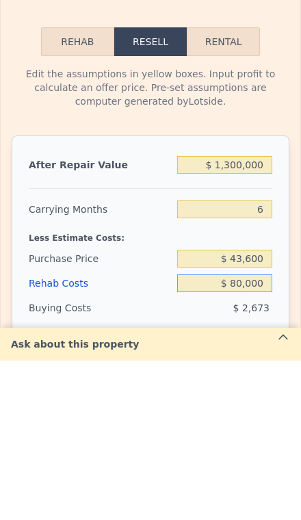
type input "$ 1,067,301"
type input "$ 8,000"
type input "$ 1,143,909"
type input "$ 800"
type input "$ 1,151,572"
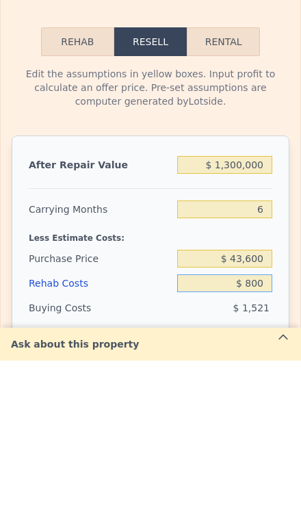
type input "$ 80"
type input "$ 1,152,334"
type input "$ 8"
type input "$ 1,152,413"
type input "$ 7"
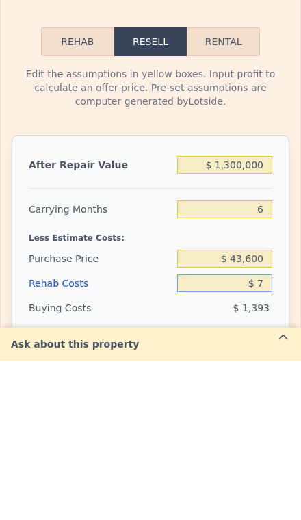
type input "$ 1,152,414"
type input "$ 70"
type input "$ 1,152,344"
type input "$ 700"
type input "$ 1,151,674"
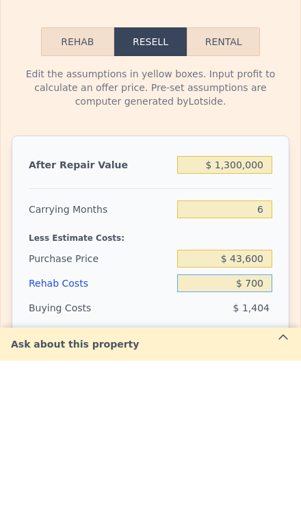
type input "$ 7,000"
type input "$ 1,144,973"
type input "$ 70,000"
type input "$ 1,077,941"
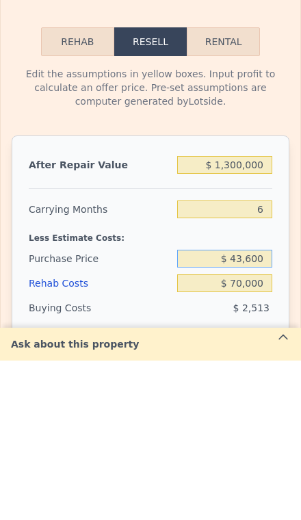
click at [271, 409] on input "$ 43,600" at bounding box center [224, 418] width 95 height 18
type input "$ 4"
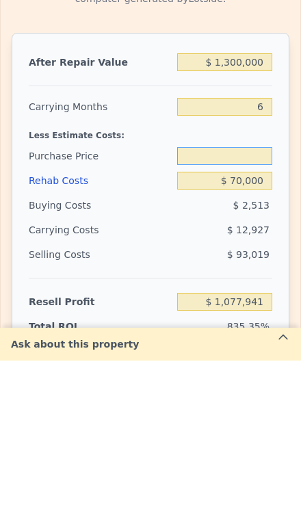
scroll to position [1970, 0]
type input "$ 1,000,000"
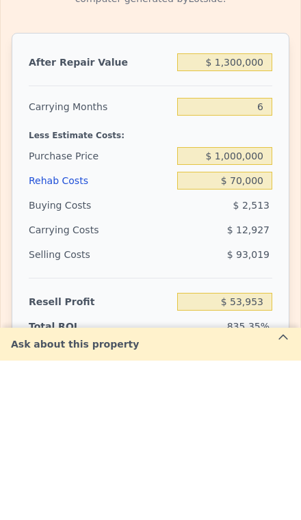
type input "$ 57,148"
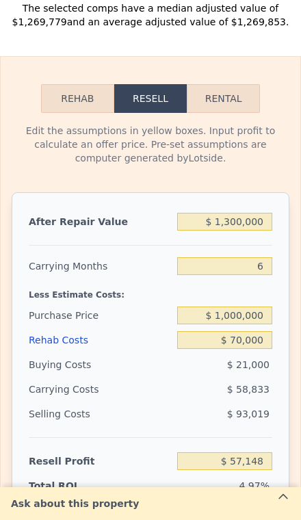
scroll to position [1983, 0]
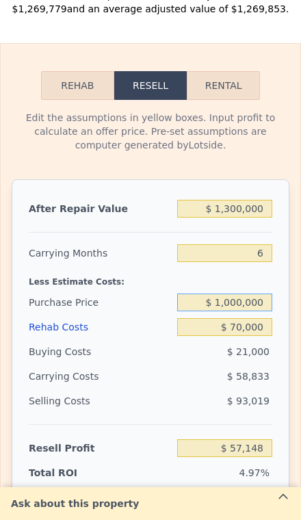
click at [270, 303] on input "$ 1,000,000" at bounding box center [224, 302] width 95 height 18
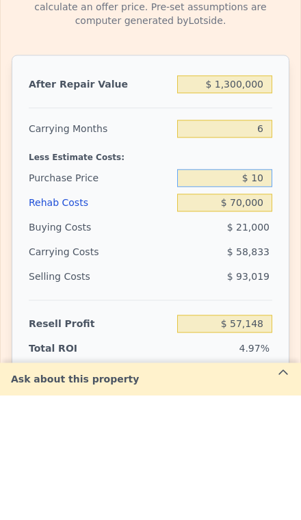
type input "$ 1"
type input "$ 900,000"
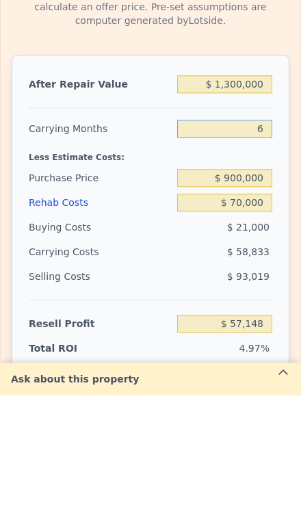
click at [262, 244] on input "6" at bounding box center [224, 253] width 95 height 18
type input "$ 163,881"
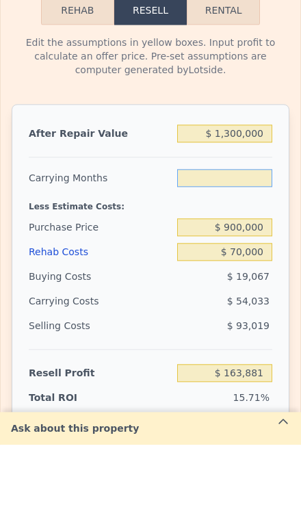
type input "3"
type input "$ 190,897"
type input "3"
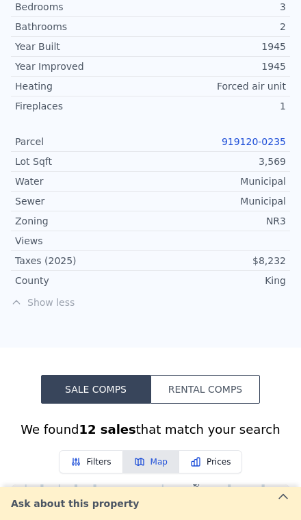
scroll to position [725, 0]
click at [33, 302] on span "Show less" at bounding box center [150, 302] width 279 height 14
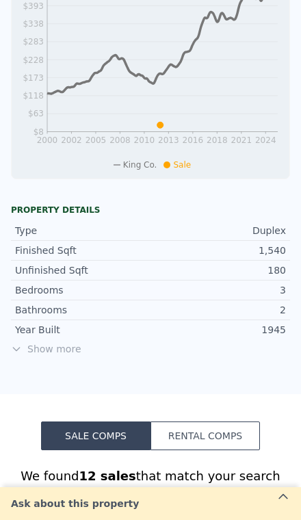
click at [43, 342] on span "Show more" at bounding box center [150, 349] width 279 height 14
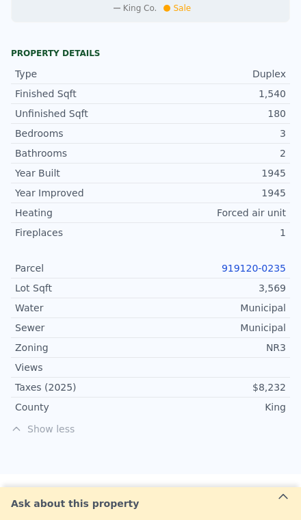
scroll to position [646, 0]
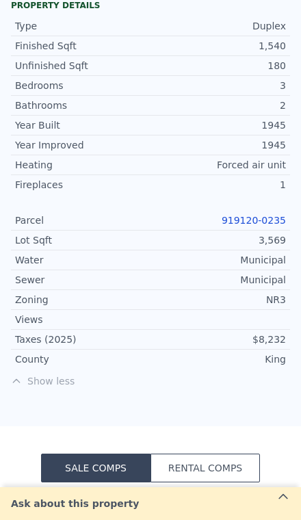
click at [270, 215] on link "919120-0235" at bounding box center [253, 220] width 64 height 11
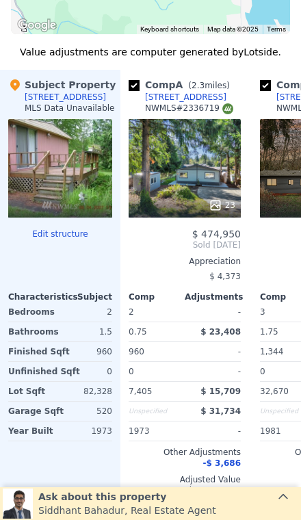
scroll to position [1316, 0]
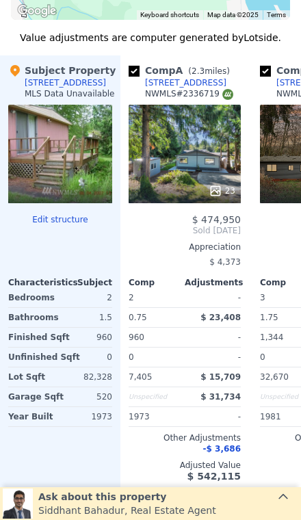
click at [222, 181] on div at bounding box center [185, 190] width 112 height 25
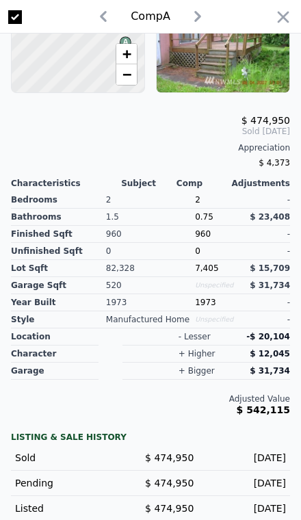
scroll to position [298, 0]
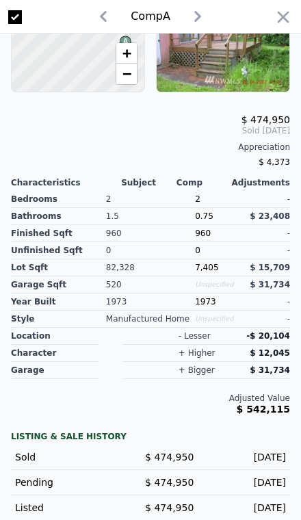
click at [273, 20] on icon "button" at bounding box center [282, 17] width 19 height 19
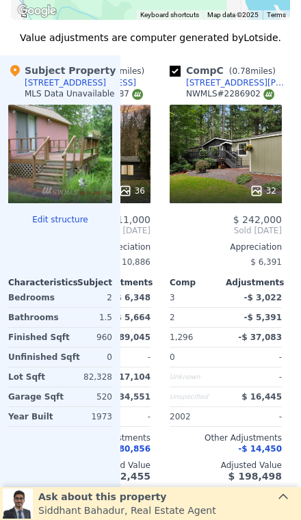
scroll to position [0, 221]
click at [243, 198] on div at bounding box center [226, 190] width 112 height 25
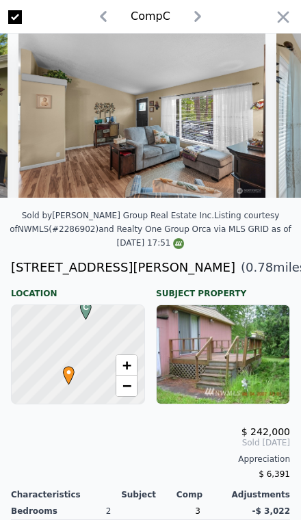
scroll to position [0, 775]
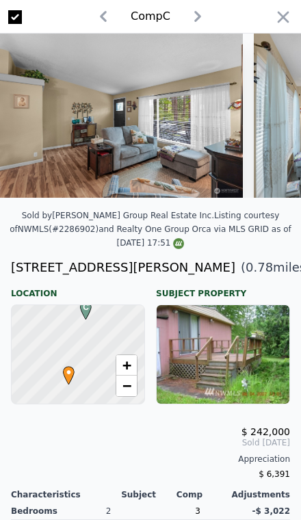
click at [284, 26] on icon "button" at bounding box center [282, 17] width 19 height 19
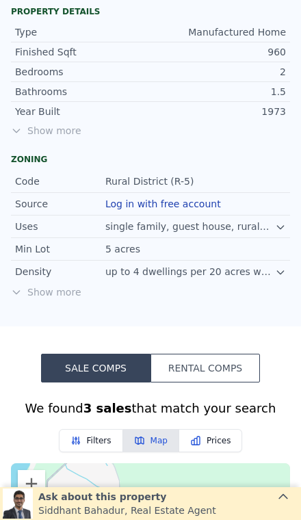
scroll to position [628, 0]
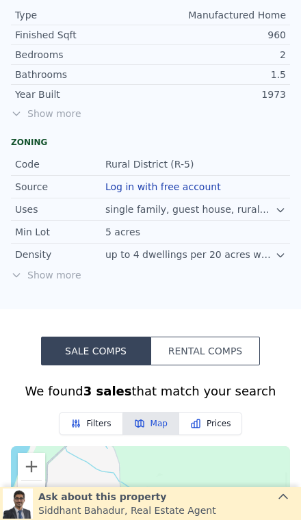
click at [75, 94] on div "Year Built" at bounding box center [82, 94] width 135 height 14
click at [55, 118] on span "Show more" at bounding box center [150, 114] width 279 height 14
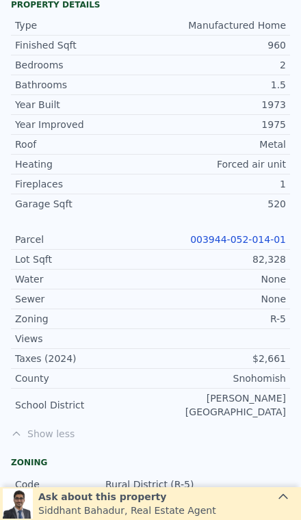
scroll to position [617, 0]
click at [288, 210] on div "Garage Sqft 520" at bounding box center [150, 204] width 279 height 19
click at [249, 242] on link "003944-052-014-01" at bounding box center [238, 239] width 96 height 11
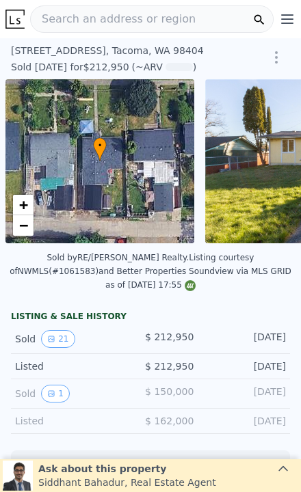
scroll to position [0, 5]
